Goal: Find specific page/section: Find specific page/section

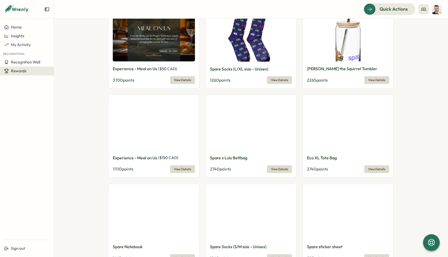
scroll to position [203, 0]
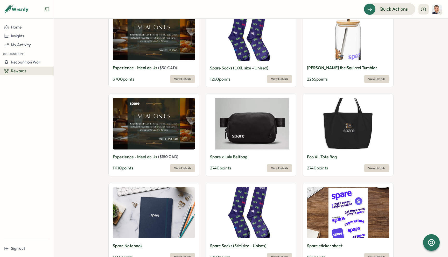
click at [271, 136] on img at bounding box center [251, 124] width 82 height 52
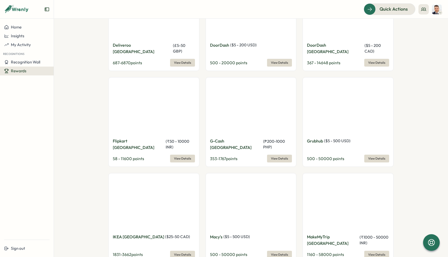
scroll to position [923, 0]
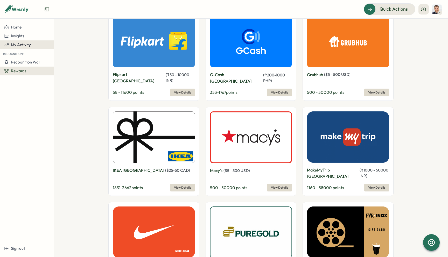
click at [21, 42] on span "My Activity" at bounding box center [21, 44] width 20 height 5
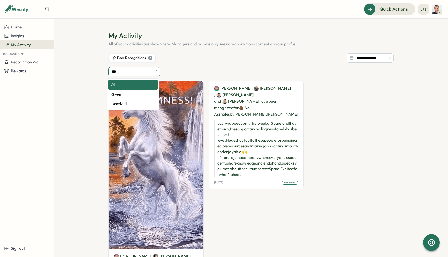
click at [136, 71] on input "***" at bounding box center [134, 71] width 52 height 9
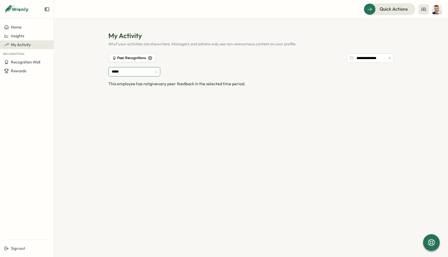
click at [152, 72] on input "*****" at bounding box center [134, 71] width 52 height 9
type input "********"
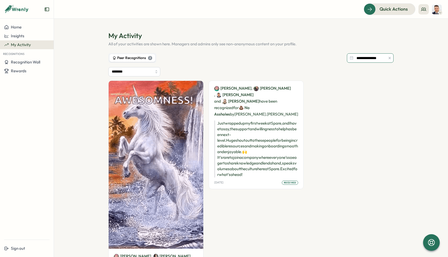
click at [361, 59] on input "**********" at bounding box center [370, 57] width 47 height 9
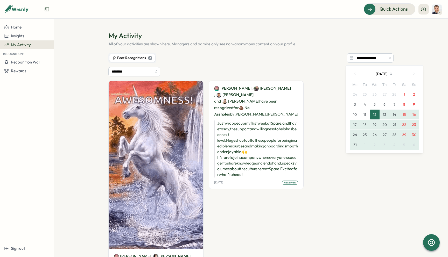
click at [355, 73] on icon "button" at bounding box center [355, 74] width 4 height 4
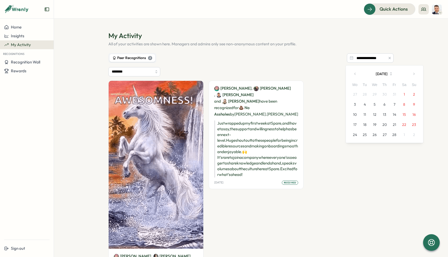
click at [355, 73] on icon "button" at bounding box center [355, 74] width 4 height 4
click at [374, 95] on button "2" at bounding box center [374, 94] width 10 height 10
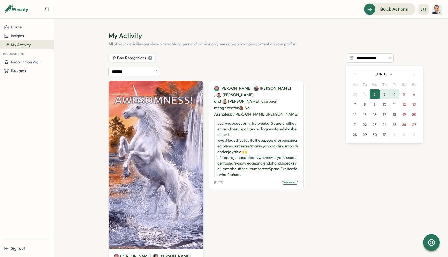
click at [414, 74] on icon "button" at bounding box center [413, 74] width 1 height 2
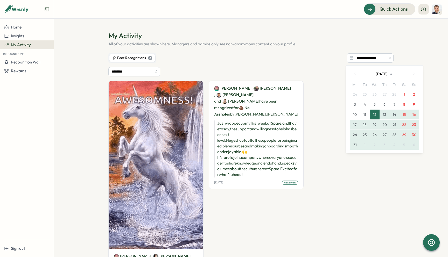
click at [414, 74] on icon "button" at bounding box center [413, 74] width 1 height 2
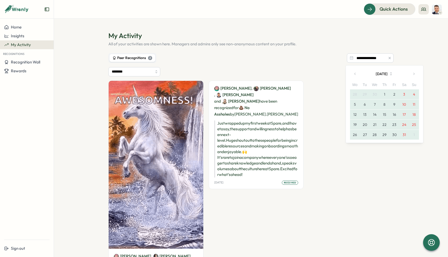
click at [414, 74] on icon "button" at bounding box center [413, 74] width 1 height 2
click at [416, 71] on button "button" at bounding box center [413, 74] width 10 height 10
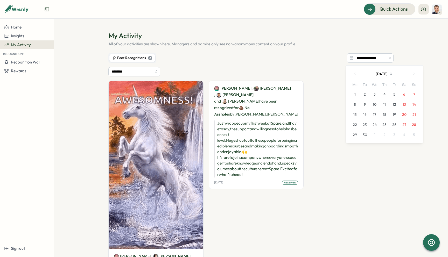
click at [356, 74] on icon "button" at bounding box center [355, 74] width 4 height 4
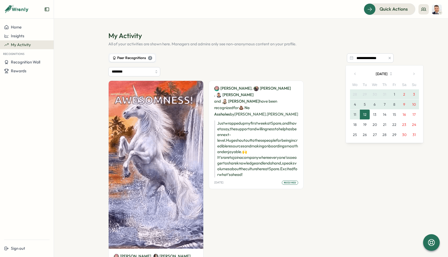
click at [356, 74] on icon "button" at bounding box center [355, 74] width 4 height 4
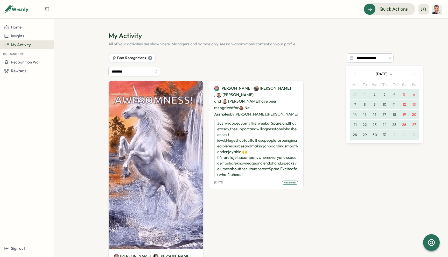
click at [414, 74] on icon "button" at bounding box center [414, 74] width 4 height 4
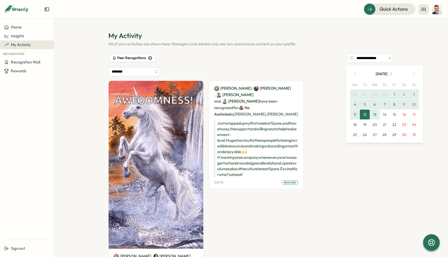
click at [365, 115] on button "12" at bounding box center [365, 115] width 10 height 10
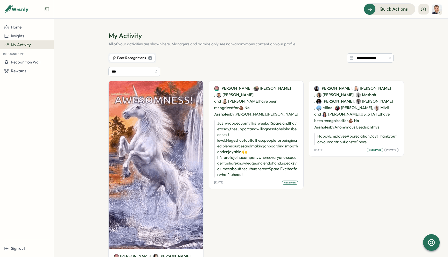
click at [342, 141] on p "Happy [DATE]! Thank you for your contributions to Spare!" at bounding box center [356, 138] width 84 height 11
click at [321, 149] on div "[DATE] received Private" at bounding box center [356, 150] width 84 height 4
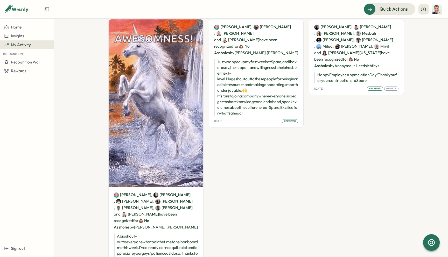
scroll to position [54, 0]
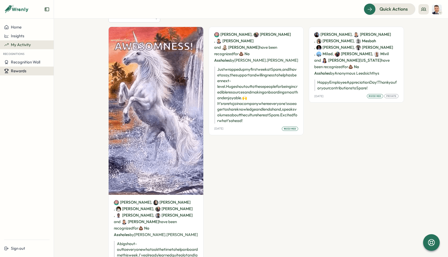
click at [7, 73] on button "Rewards" at bounding box center [27, 71] width 54 height 9
click at [55, 73] on div "Redeem Rewards" at bounding box center [70, 71] width 31 height 6
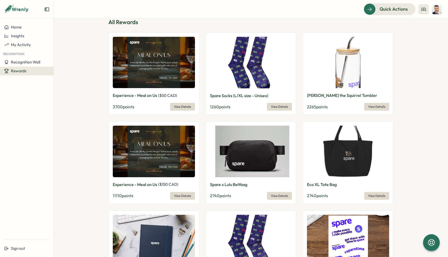
scroll to position [224, 0]
